Goal: Task Accomplishment & Management: Use online tool/utility

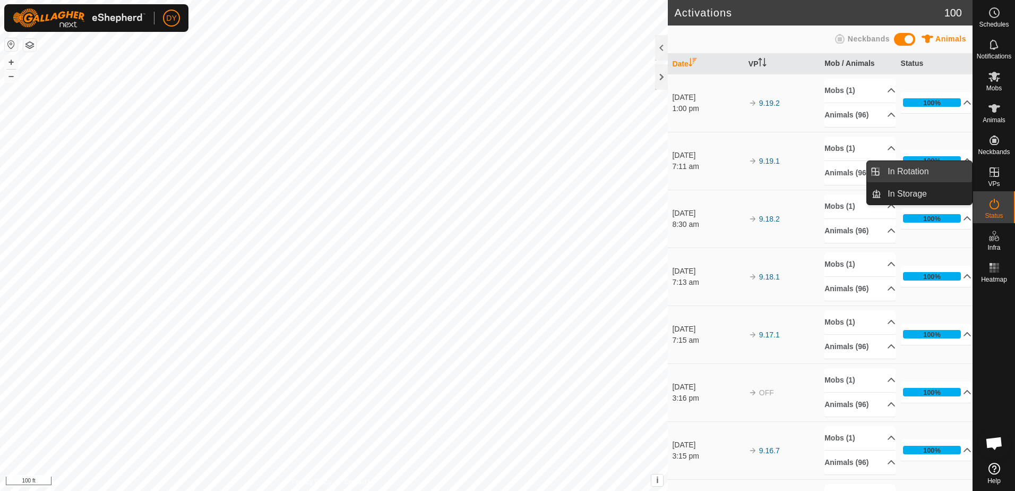
click at [940, 173] on link "In Rotation" at bounding box center [926, 171] width 91 height 21
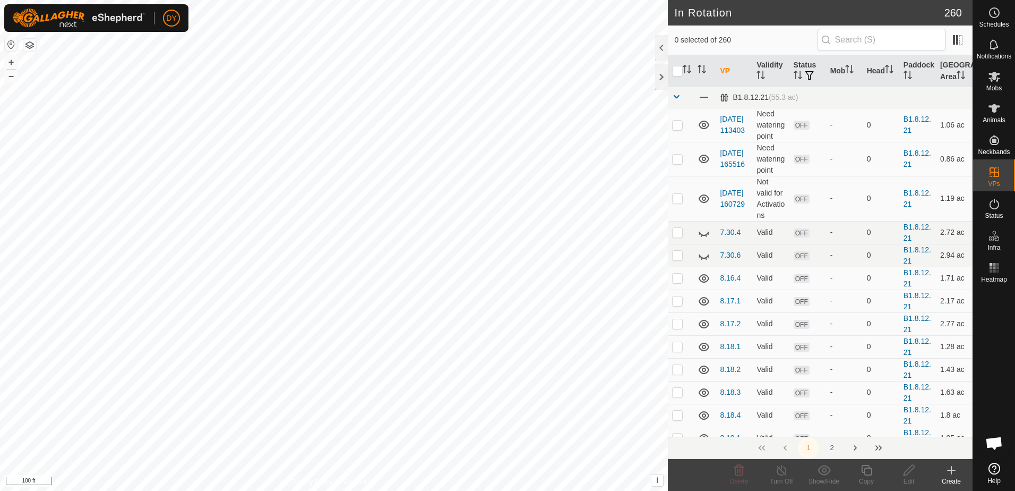
click at [949, 467] on icon at bounding box center [951, 470] width 13 height 13
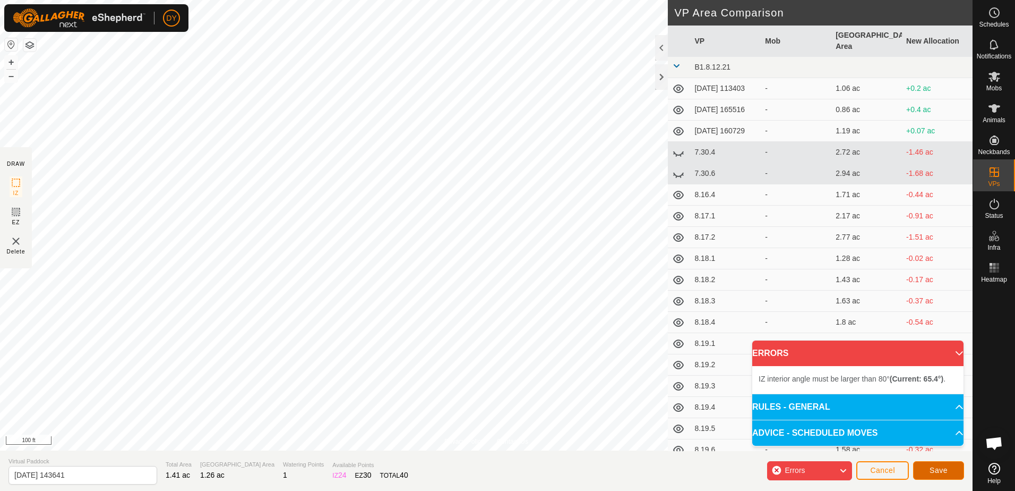
click at [942, 468] on span "Save" at bounding box center [939, 470] width 18 height 8
